Goal: Information Seeking & Learning: Learn about a topic

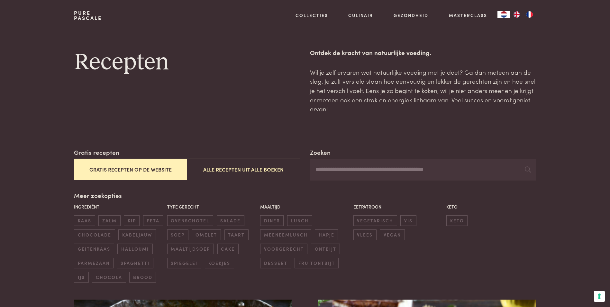
click at [333, 170] on input "Zoeken" at bounding box center [423, 170] width 226 height 22
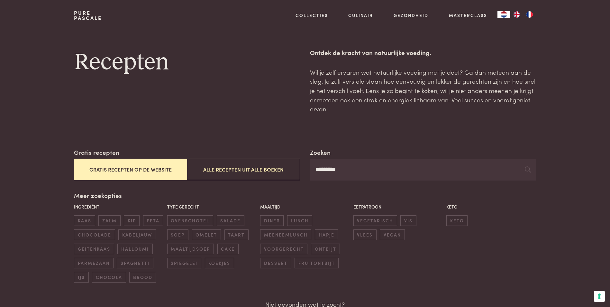
type input "*********"
click at [257, 173] on button "Alle recepten uit alle boeken" at bounding box center [243, 170] width 113 height 22
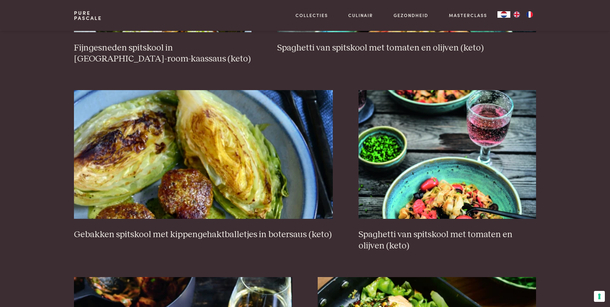
scroll to position [598, 0]
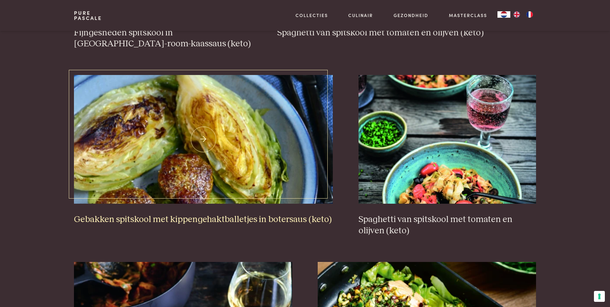
click at [201, 218] on h3 "Gebakken spitskool met kippengehaktballetjes in botersaus (keto)" at bounding box center [203, 219] width 259 height 11
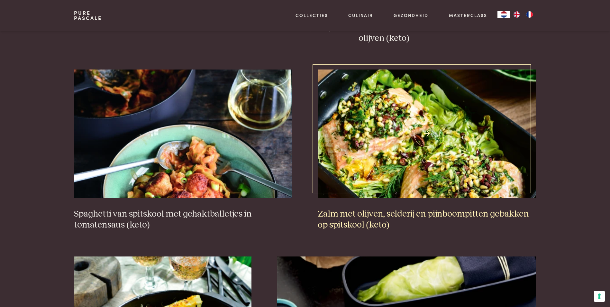
scroll to position [791, 0]
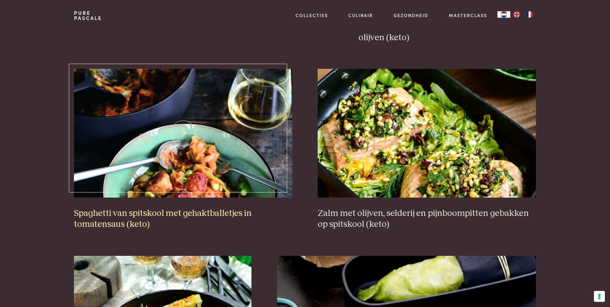
click at [190, 211] on h3 "Spaghetti van spitskool met gehaktballetjes in tomatensaus (keto)" at bounding box center [183, 219] width 218 height 22
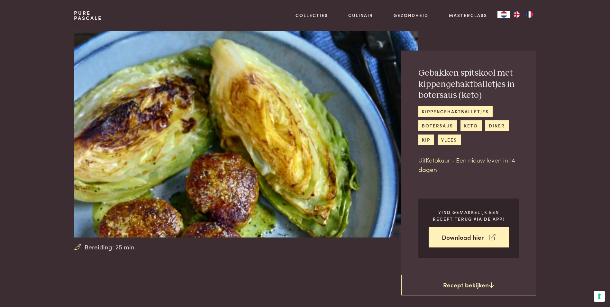
click at [468, 163] on link "Ketokuur - Een nieuw leven in 14 dagen" at bounding box center [467, 164] width 97 height 18
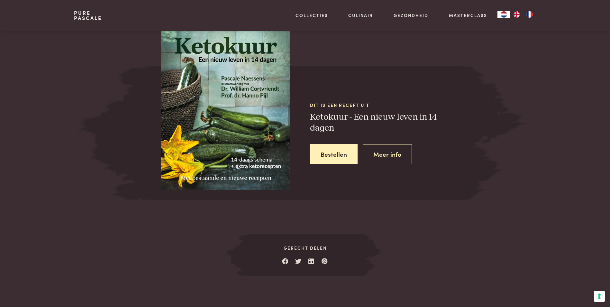
scroll to position [589, 0]
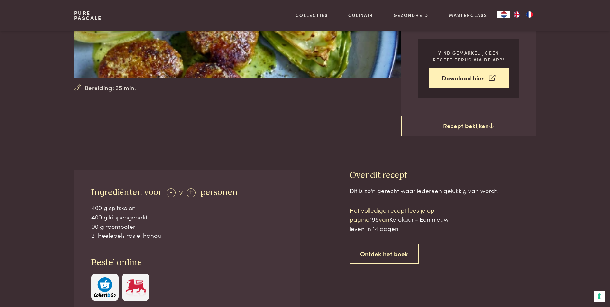
scroll to position [170, 0]
